Goal: Task Accomplishment & Management: Use online tool/utility

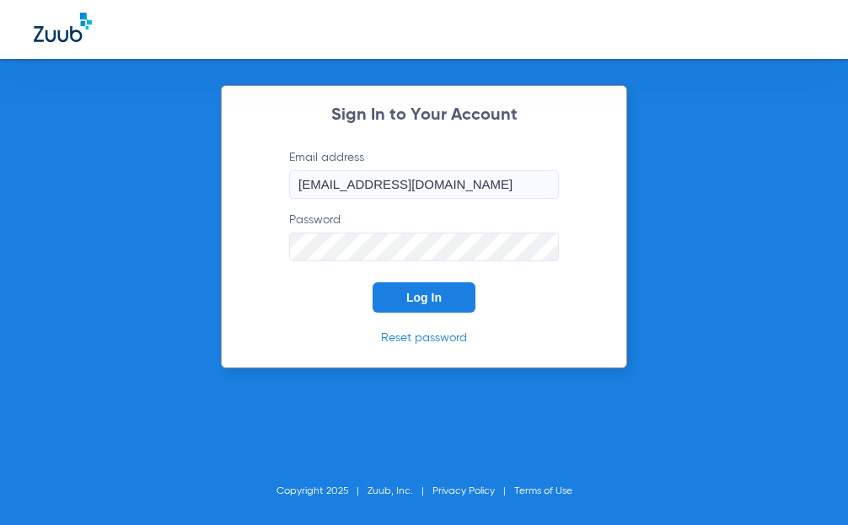
click at [434, 300] on span "Log In" at bounding box center [423, 297] width 35 height 13
click at [419, 300] on span "Log In" at bounding box center [423, 297] width 35 height 13
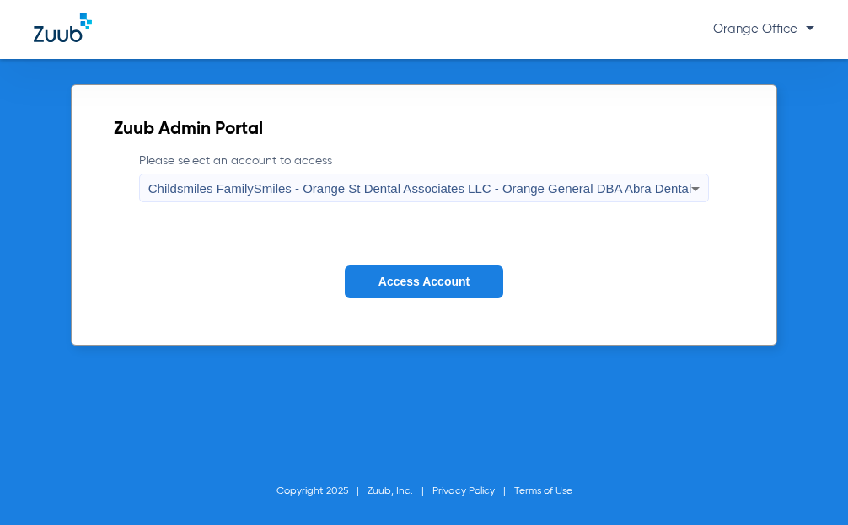
click at [452, 277] on span "Access Account" at bounding box center [424, 281] width 91 height 13
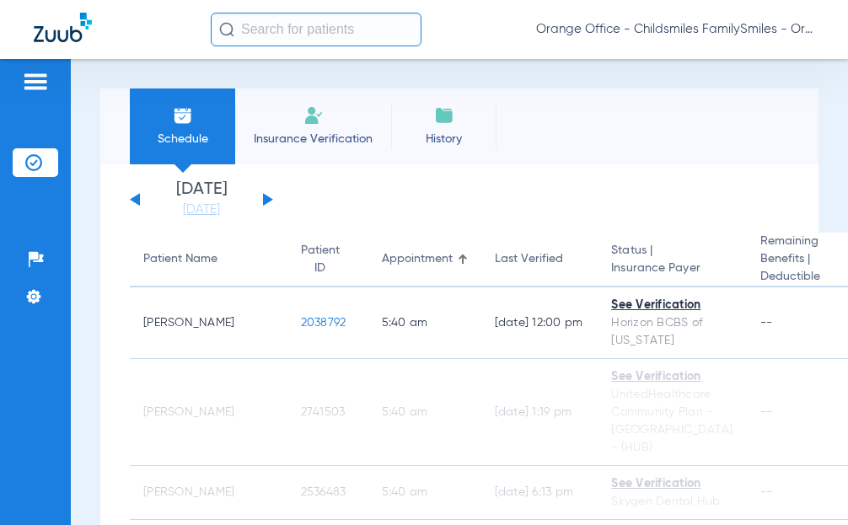
click at [371, 29] on input "text" at bounding box center [316, 30] width 211 height 34
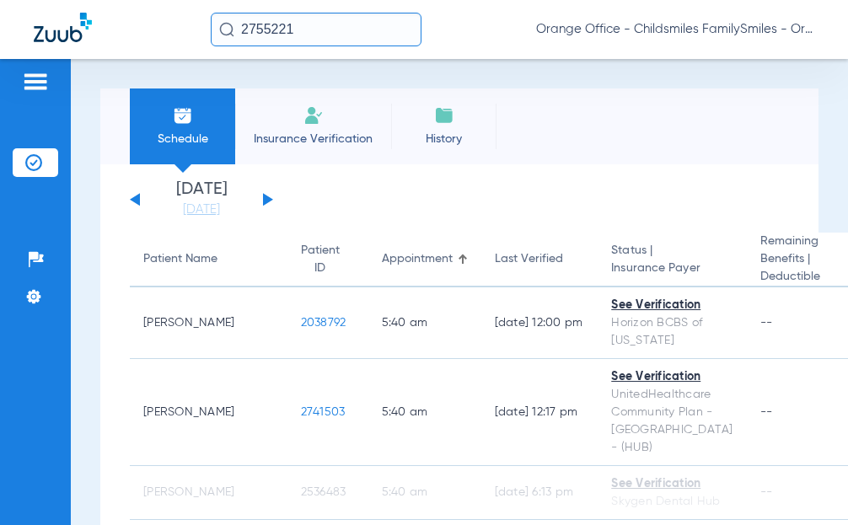
type input "2755221"
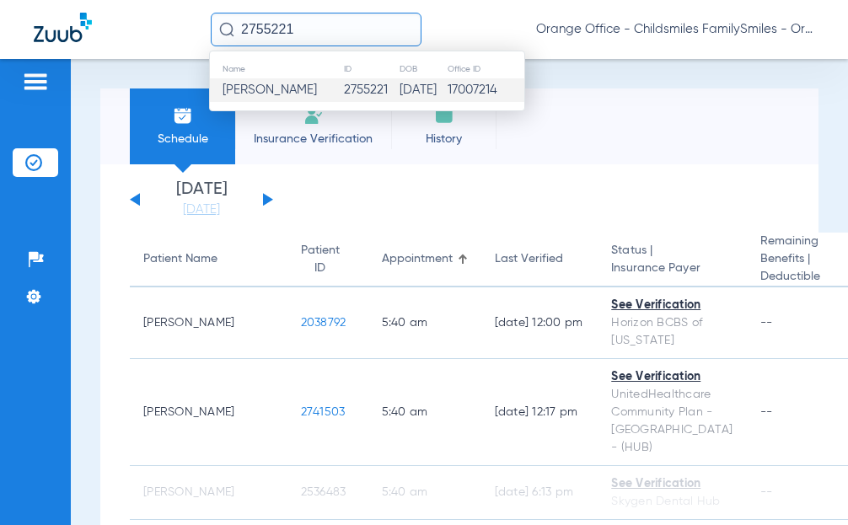
click at [399, 100] on td "05/01/2009" at bounding box center [423, 90] width 48 height 24
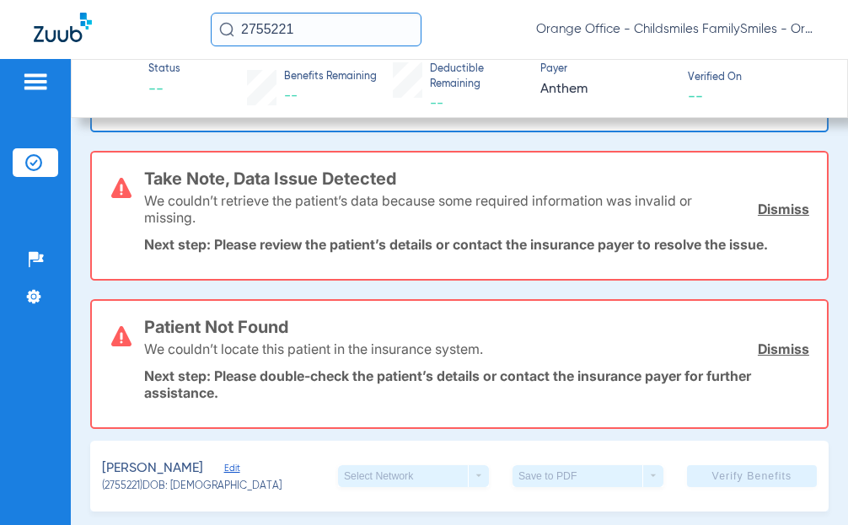
scroll to position [422, 0]
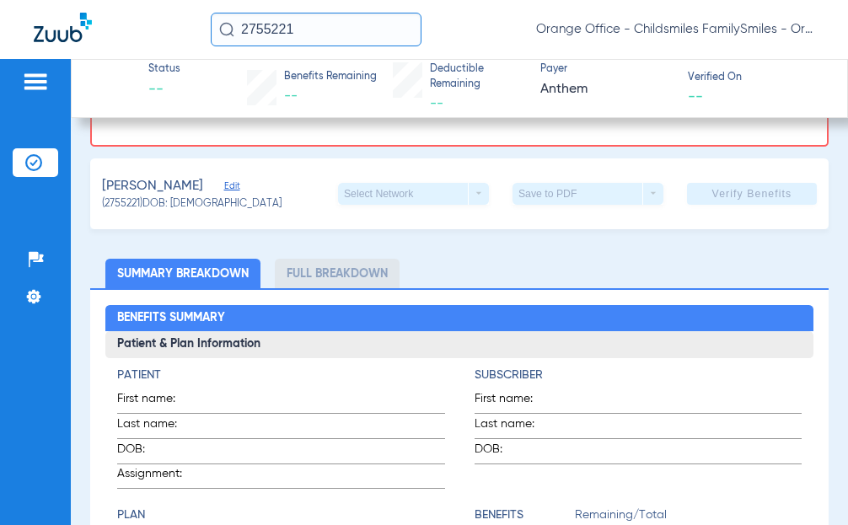
click at [224, 189] on span "Edit" at bounding box center [231, 188] width 15 height 16
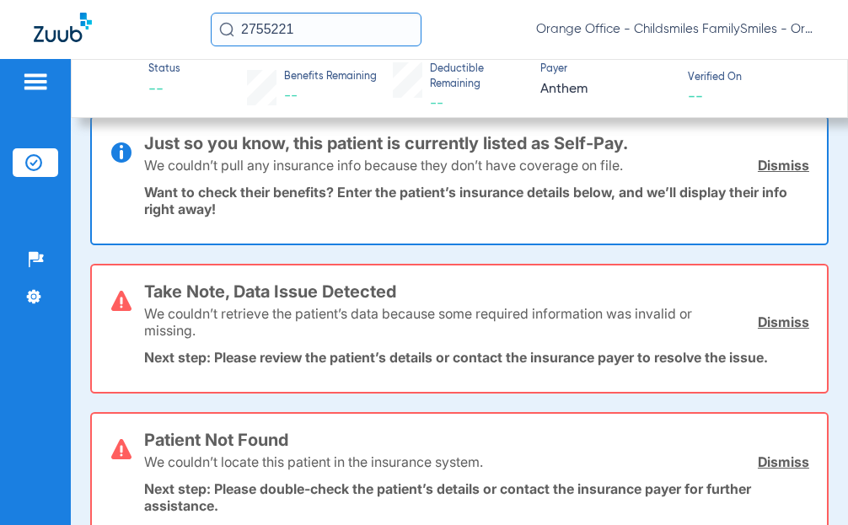
scroll to position [0, 0]
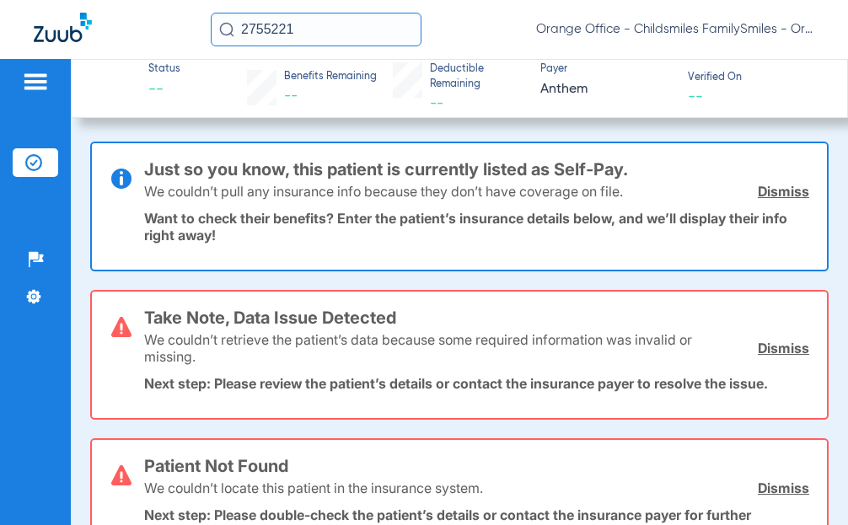
click at [310, 22] on input "2755221" at bounding box center [316, 30] width 211 height 34
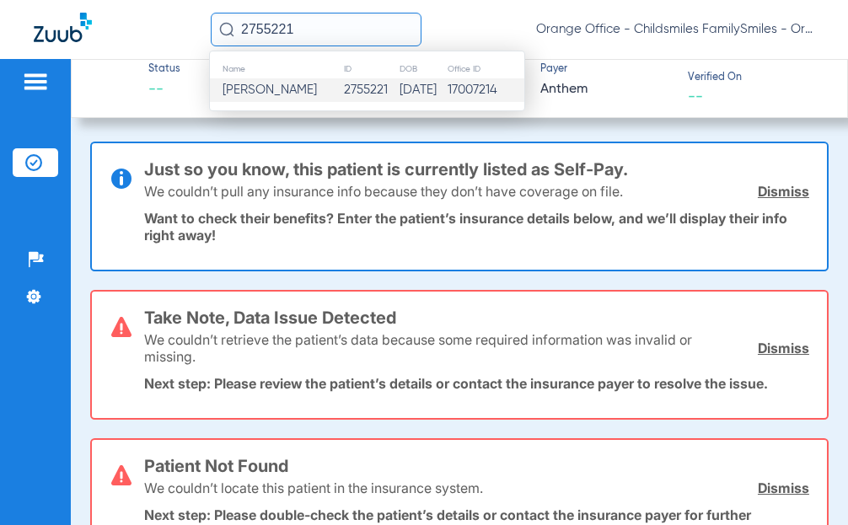
click at [259, 85] on span "Roni Lora" at bounding box center [270, 89] width 94 height 13
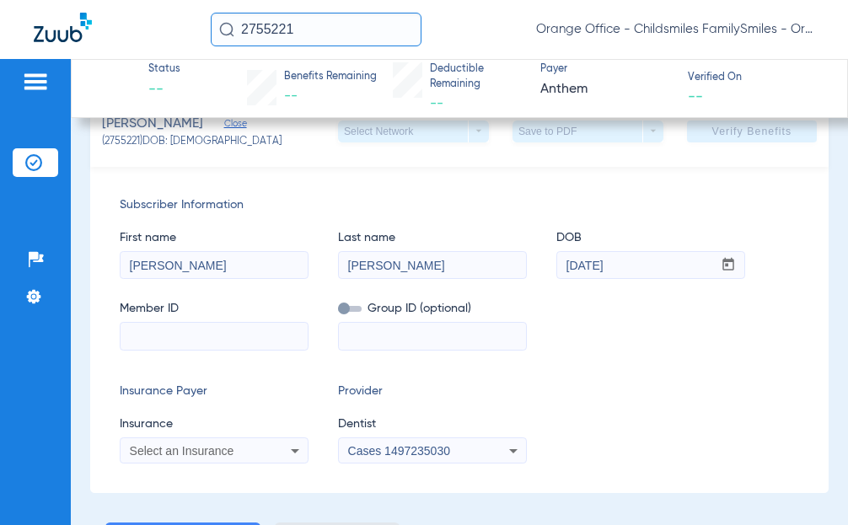
scroll to position [590, 0]
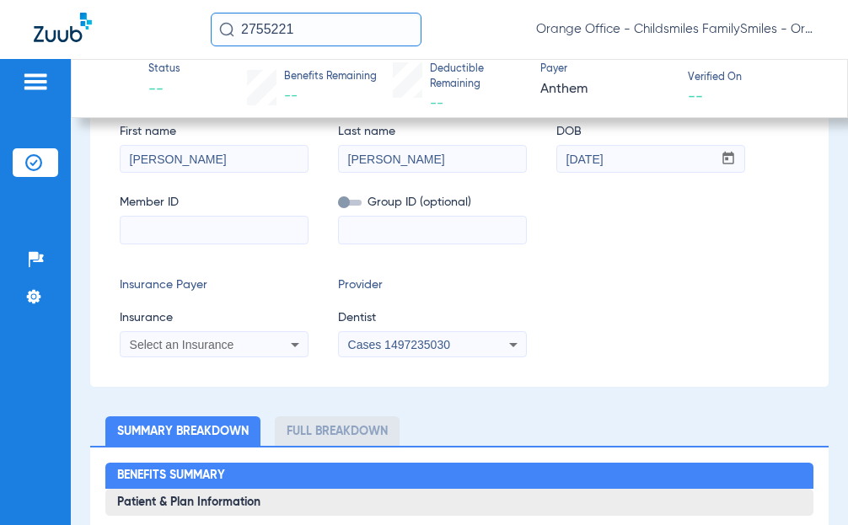
click at [46, 78] on img at bounding box center [35, 82] width 27 height 20
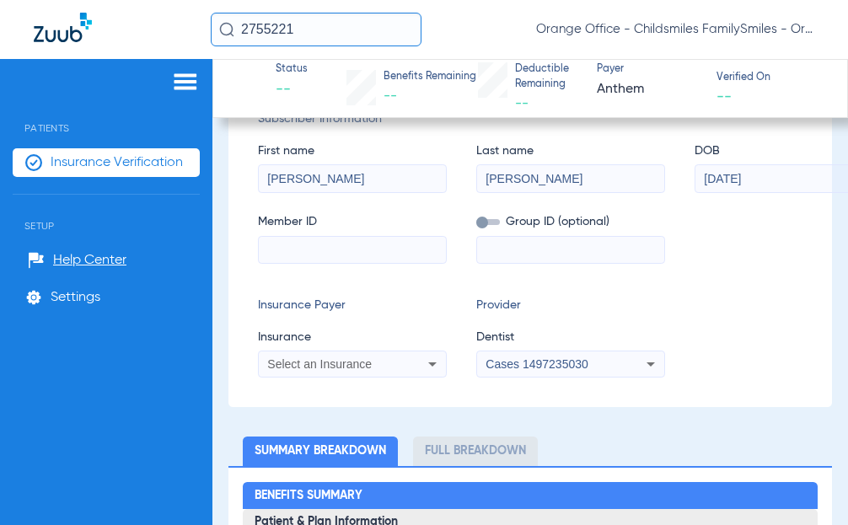
scroll to position [624, 0]
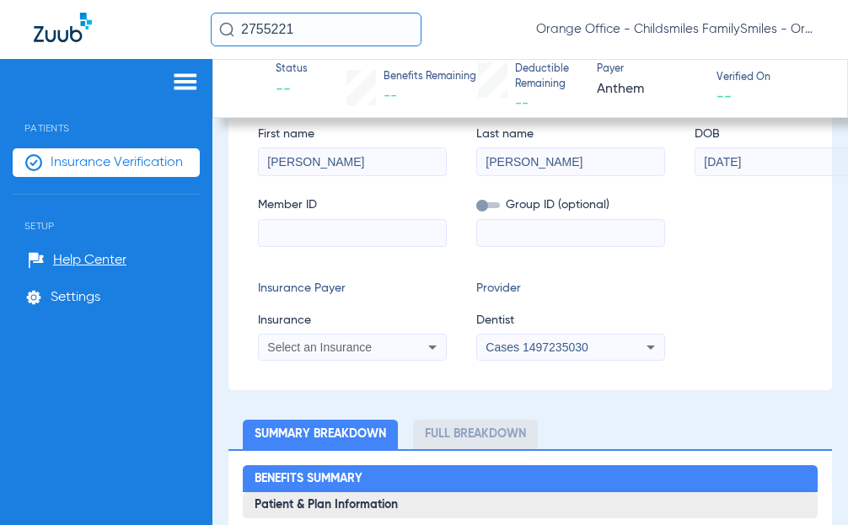
click at [41, 166] on img at bounding box center [33, 162] width 17 height 17
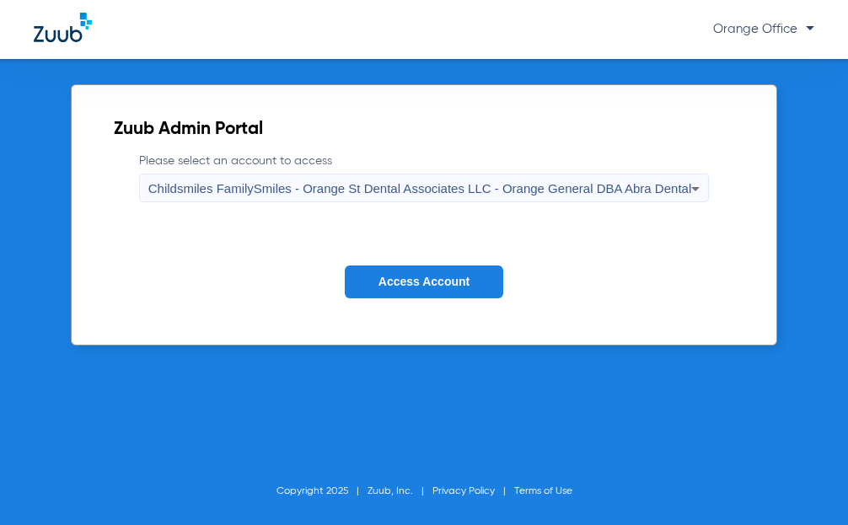
click at [400, 276] on span "Access Account" at bounding box center [424, 281] width 91 height 13
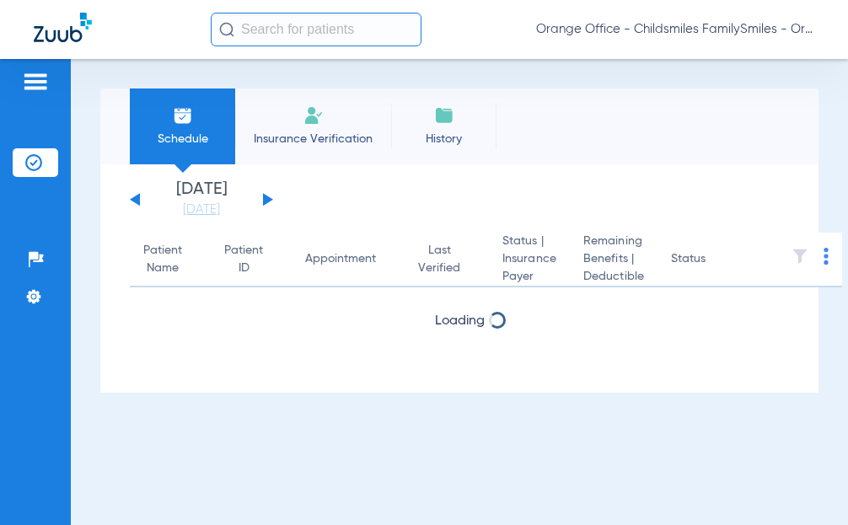
click at [319, 129] on li "Insurance Verification" at bounding box center [313, 127] width 156 height 76
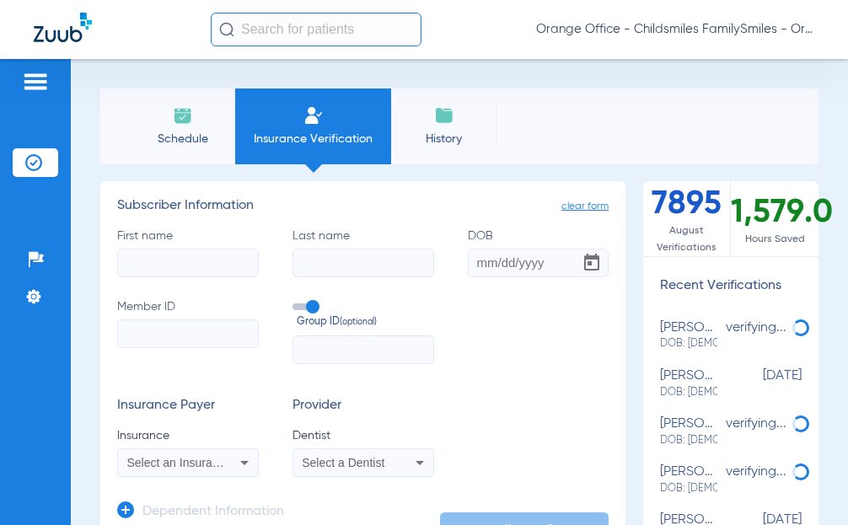
click at [183, 260] on input "First name" at bounding box center [188, 263] width 142 height 29
type input "fermin"
click at [359, 255] on input "Last name" at bounding box center [364, 263] width 142 height 29
type input "lora"
click at [487, 254] on input "DOB" at bounding box center [539, 263] width 142 height 29
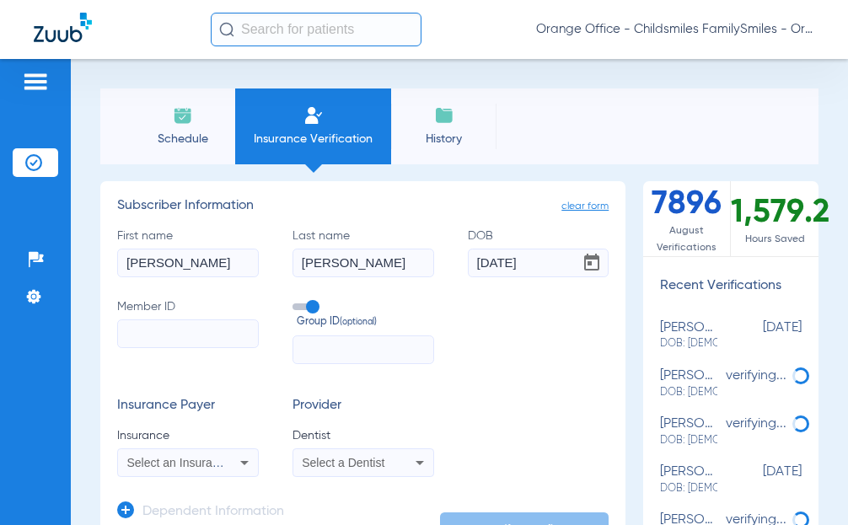
type input "05/24/1964"
click at [164, 326] on input "Member ID" at bounding box center [188, 334] width 142 height 29
paste input "929M40640"
type input "929M40640"
click at [359, 347] on input "text" at bounding box center [364, 350] width 142 height 29
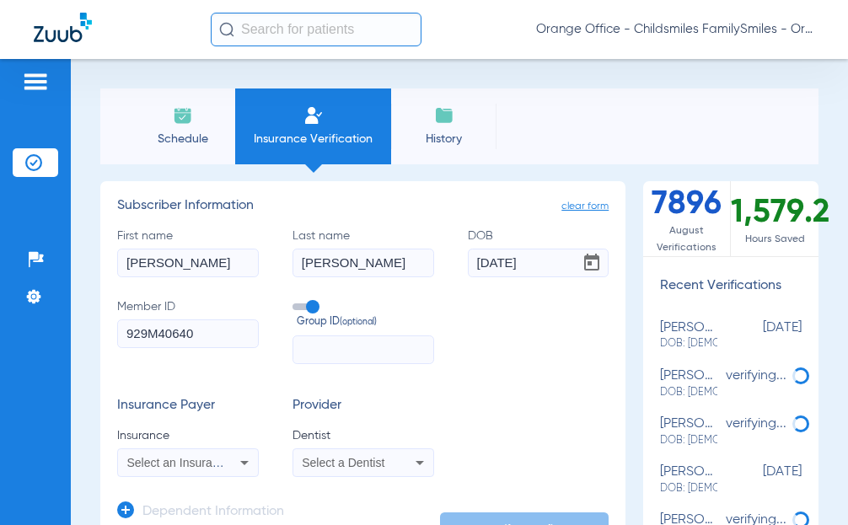
paste input "DD6021-D001"
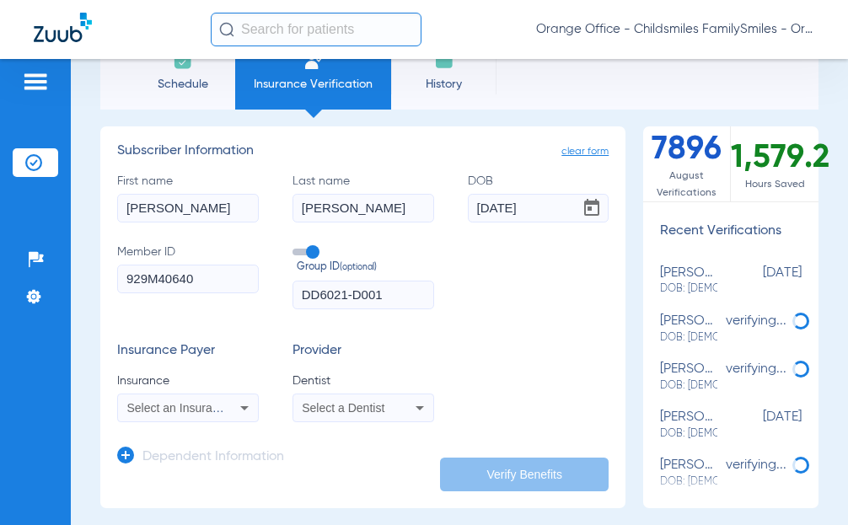
scroll to position [84, 0]
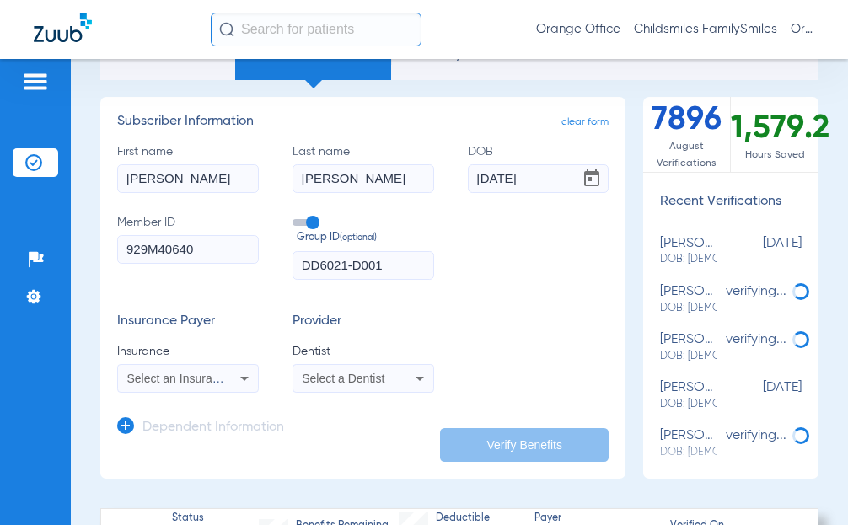
type input "DD6021-D001"
click at [213, 383] on span "Select an Insurance" at bounding box center [179, 378] width 105 height 13
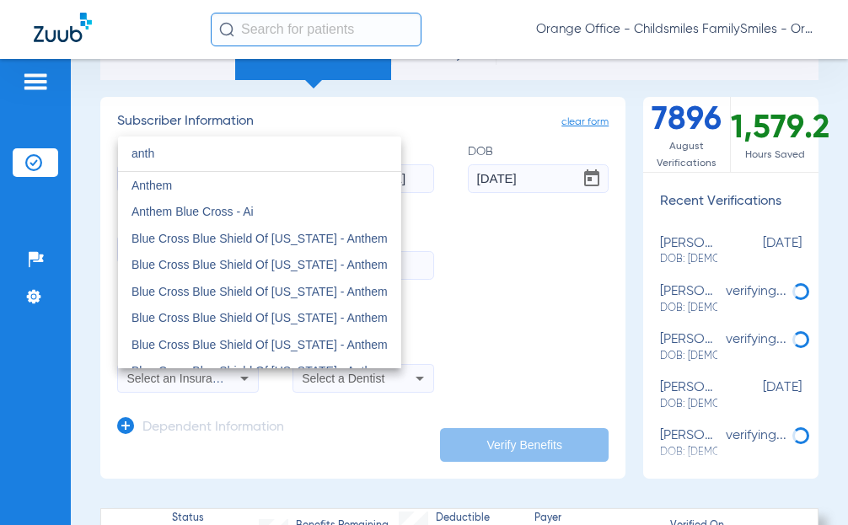
type input "anth"
click at [186, 186] on mat-option "Anthem" at bounding box center [259, 185] width 283 height 27
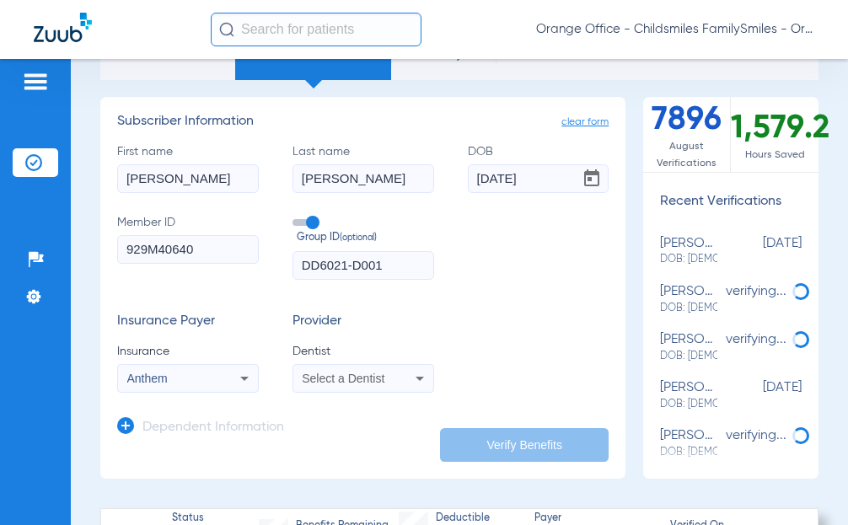
click at [338, 364] on mat-select "Select a Dentist" at bounding box center [364, 378] width 142 height 29
click at [334, 373] on span "Select a Dentist" at bounding box center [343, 378] width 83 height 13
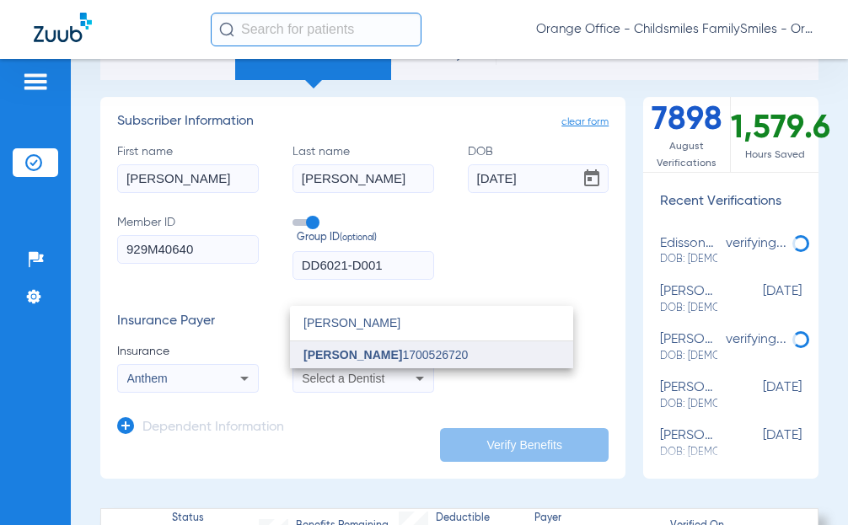
type input "elias"
click at [332, 355] on span "Jacob Elias" at bounding box center [353, 354] width 99 height 13
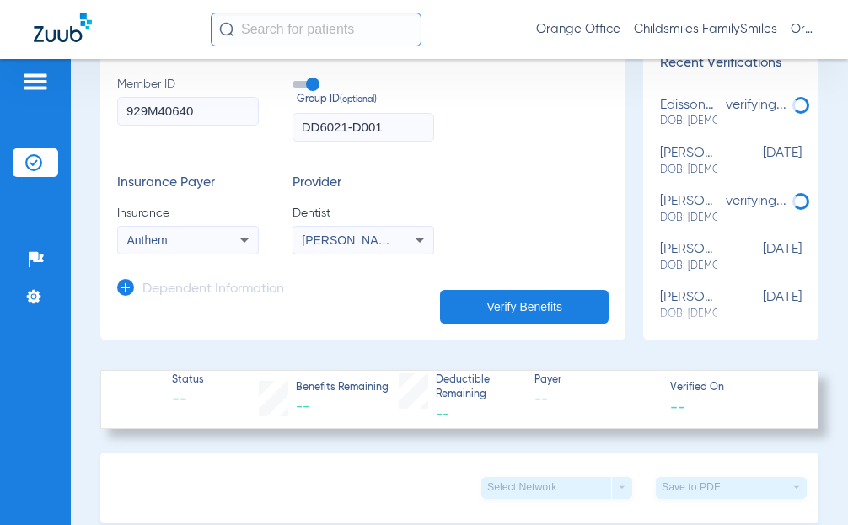
scroll to position [253, 0]
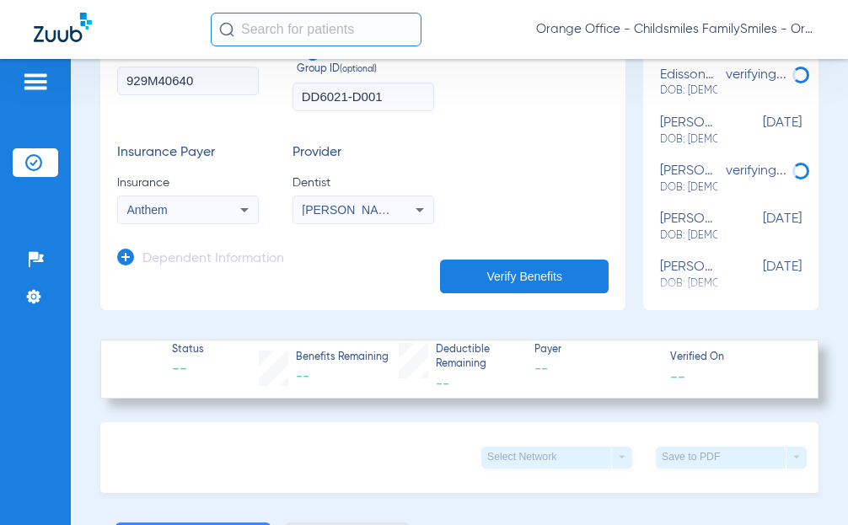
drag, startPoint x: 223, startPoint y: 255, endPoint x: 219, endPoint y: 277, distance: 21.3
click at [222, 259] on h3 "Dependent Information" at bounding box center [214, 259] width 142 height 17
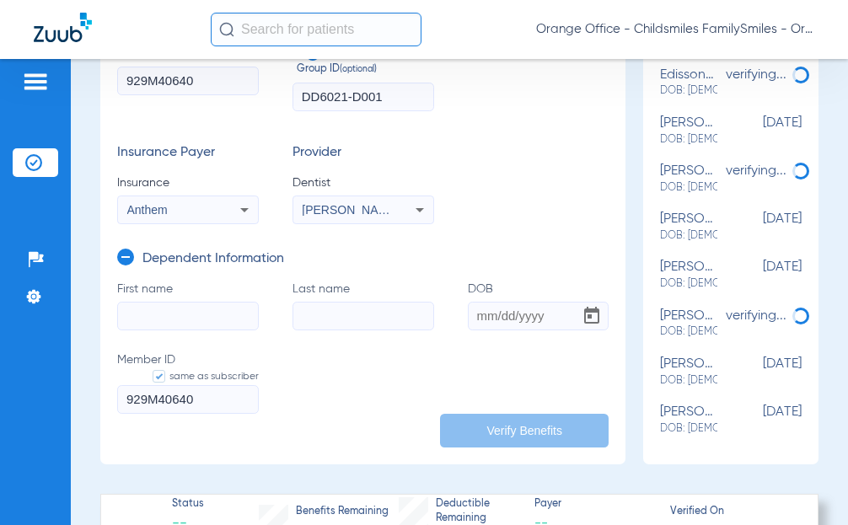
click at [180, 311] on input "First name" at bounding box center [188, 316] width 142 height 29
type input "roni"
click at [352, 309] on input "Last name" at bounding box center [364, 316] width 142 height 29
type input "lora"
click at [495, 321] on input "DOB" at bounding box center [539, 316] width 142 height 29
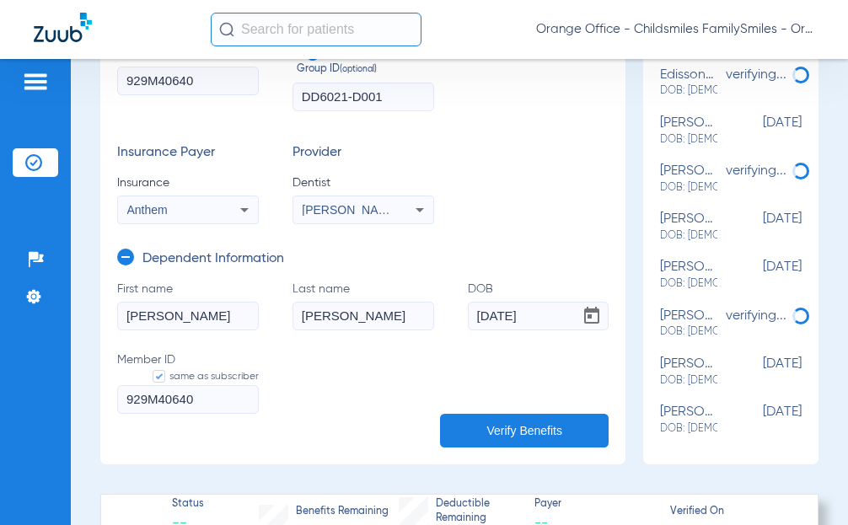
type input "05/01/2009"
click at [519, 434] on button "Verify Benefits" at bounding box center [524, 431] width 169 height 34
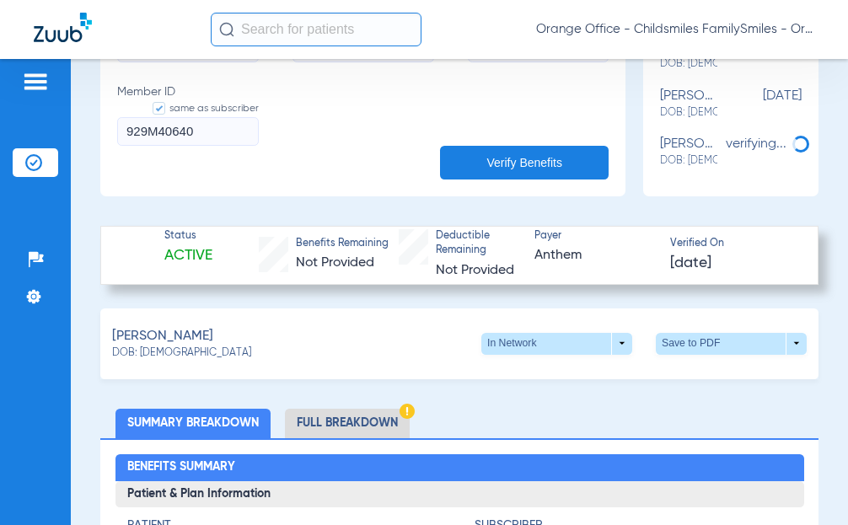
scroll to position [590, 0]
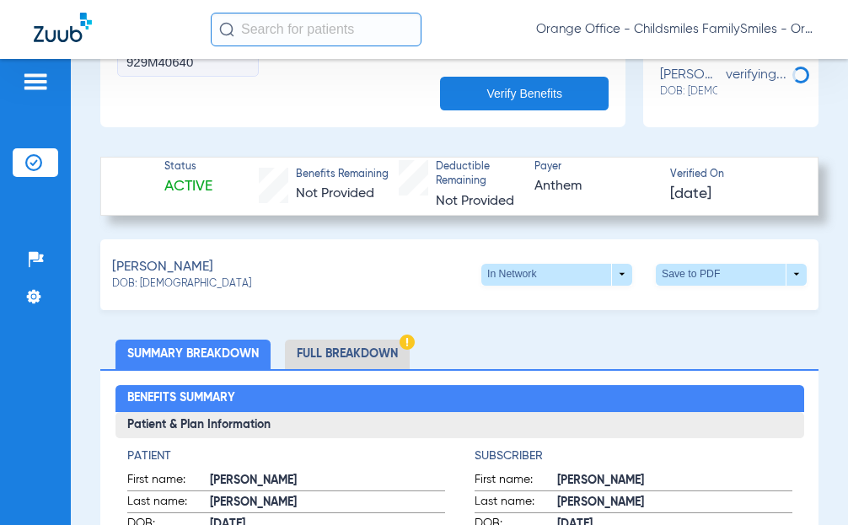
click at [374, 346] on li "Full Breakdown" at bounding box center [347, 355] width 125 height 30
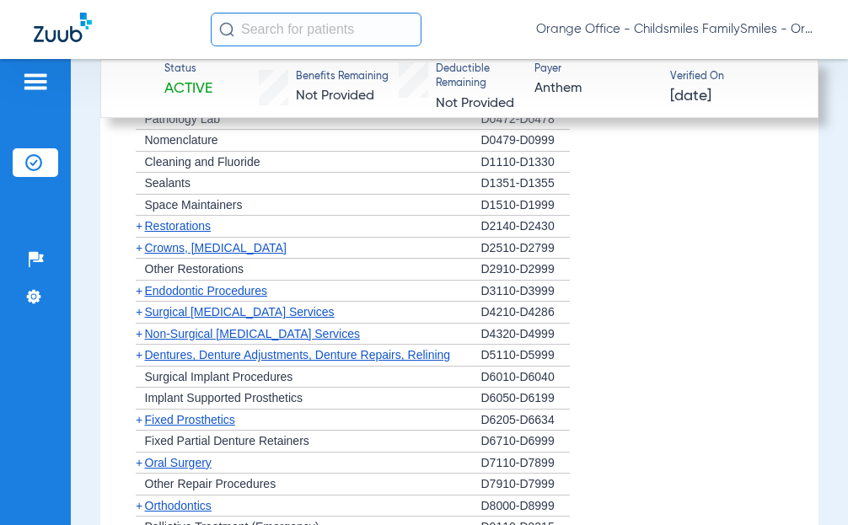
scroll to position [2108, 0]
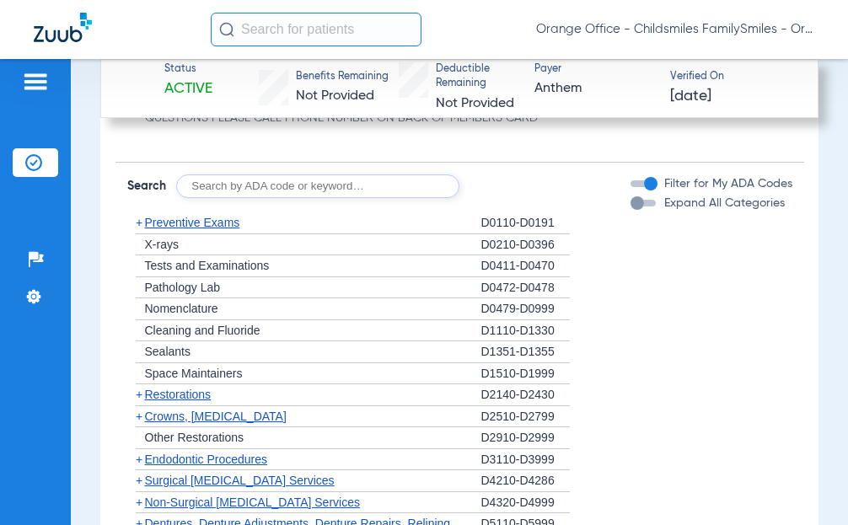
click at [150, 251] on span "X-rays" at bounding box center [162, 244] width 34 height 13
click at [174, 226] on span "Preventive Exams" at bounding box center [192, 222] width 95 height 13
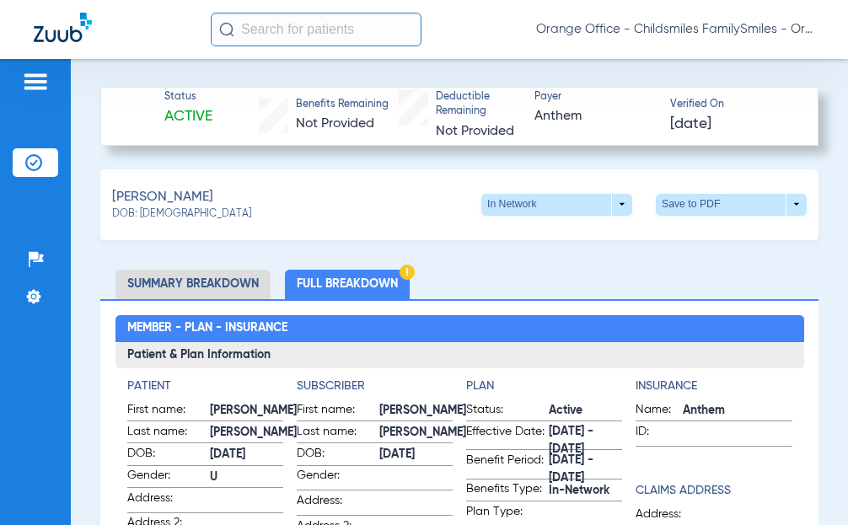
scroll to position [675, 0]
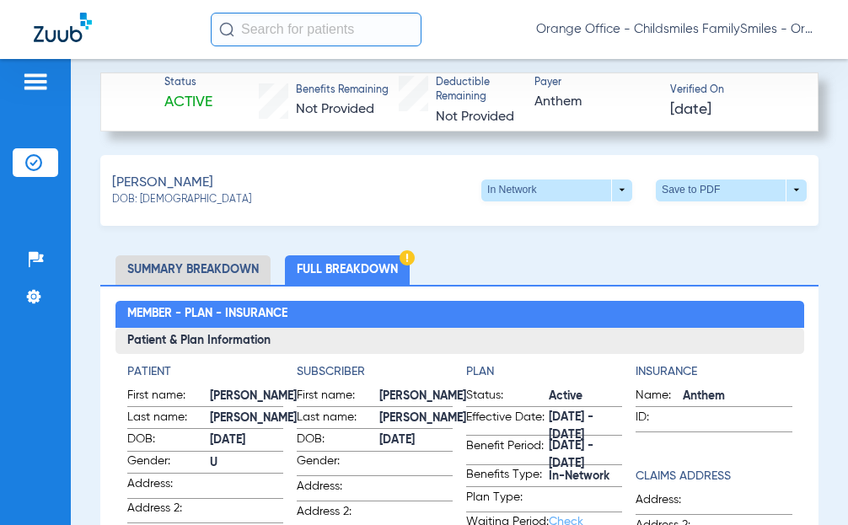
click at [201, 273] on li "Summary Breakdown" at bounding box center [193, 270] width 155 height 30
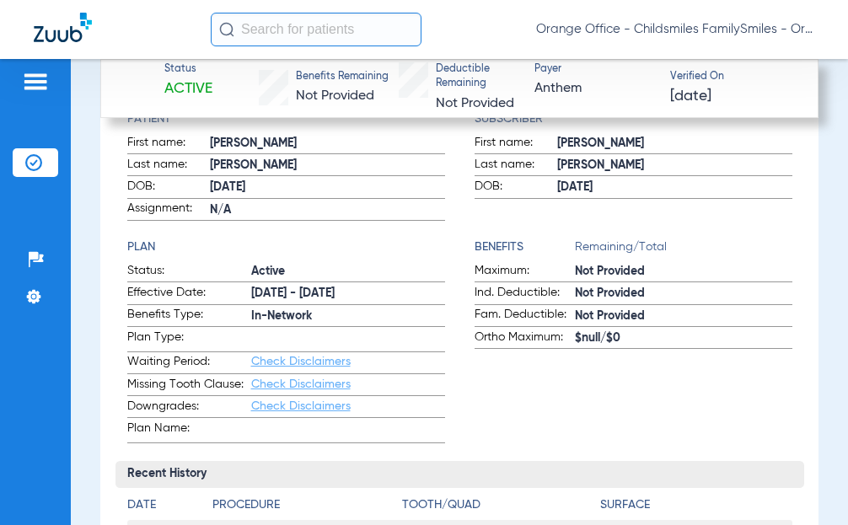
scroll to position [843, 0]
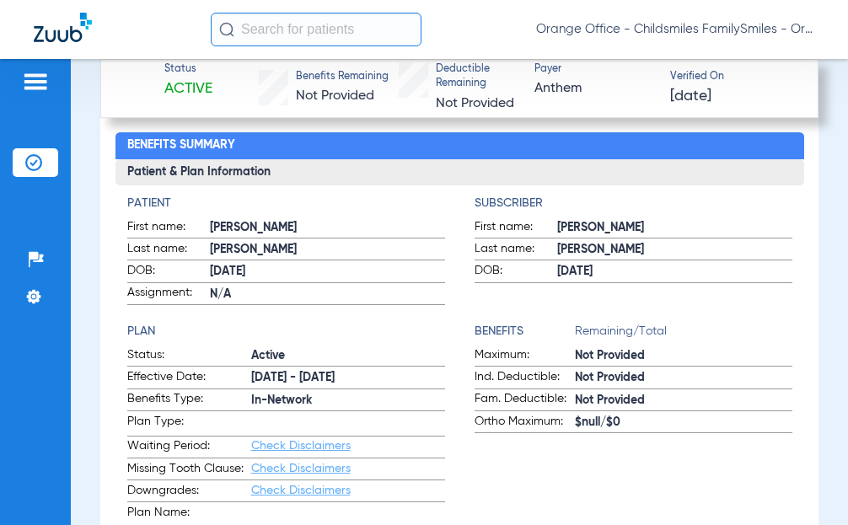
drag, startPoint x: 319, startPoint y: 388, endPoint x: 253, endPoint y: 393, distance: 66.0
click at [239, 393] on form "Status: Active Effective Date: 1/1/25 - 12/31/25 Benefits Type: In-Network Plan…" at bounding box center [286, 437] width 318 height 181
click at [272, 393] on span "In-Network" at bounding box center [348, 401] width 194 height 18
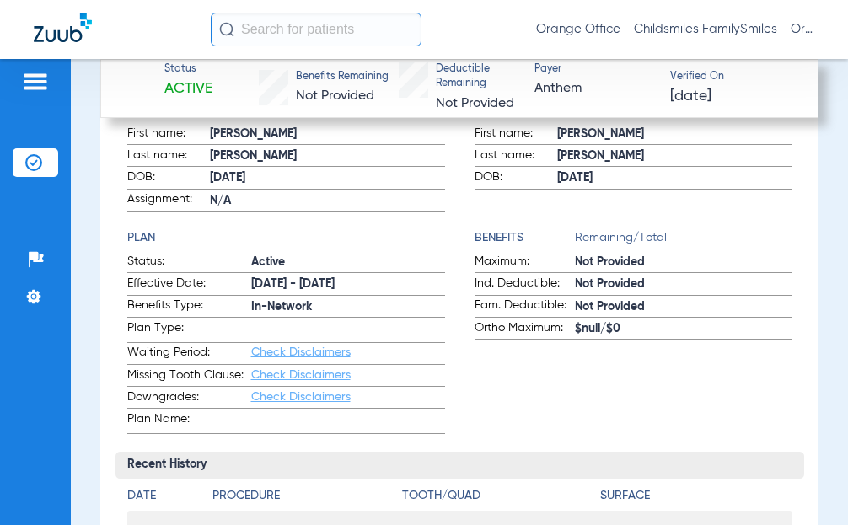
scroll to position [793, 0]
